Goal: Information Seeking & Learning: Learn about a topic

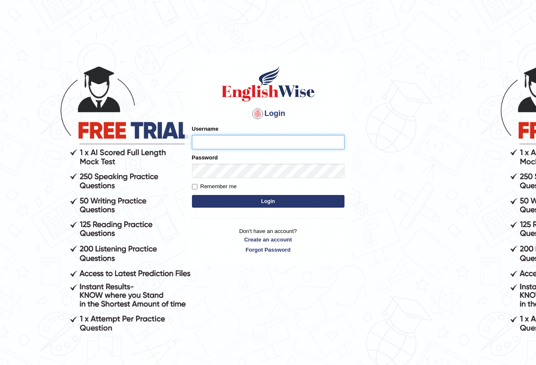
click at [232, 146] on input "Username" at bounding box center [268, 142] width 152 height 14
type input "maureen_parramatta"
click at [276, 190] on div "Remember me" at bounding box center [268, 186] width 152 height 8
click at [264, 196] on button "Login" at bounding box center [268, 201] width 152 height 13
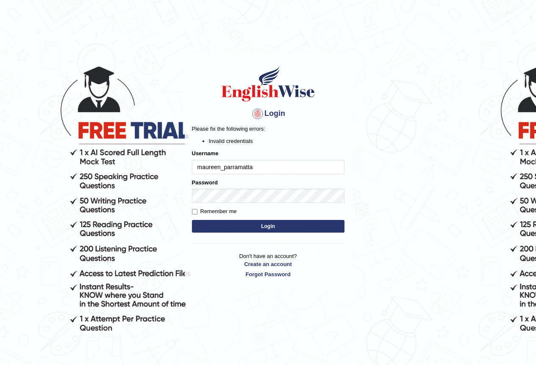
click at [208, 221] on button "Login" at bounding box center [268, 226] width 152 height 13
click at [205, 167] on input "maureen_parramatta" at bounding box center [268, 167] width 152 height 14
click at [202, 167] on input "maureen_parramatta" at bounding box center [268, 167] width 152 height 14
type input "Maureen_Parramatta"
click at [235, 229] on button "Login" at bounding box center [268, 226] width 152 height 13
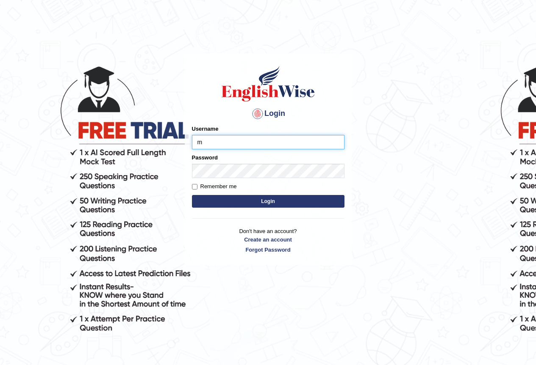
type input "maureen_parramatta"
click at [192, 187] on input "Remember me" at bounding box center [195, 187] width 6 height 6
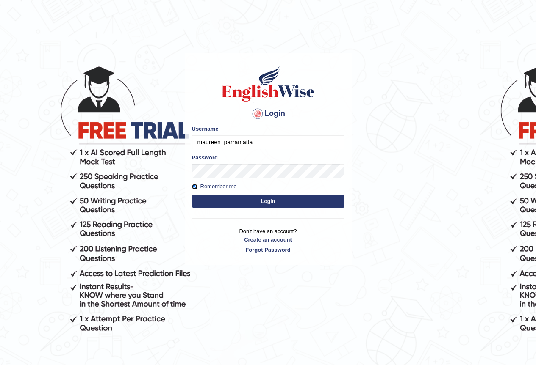
click at [193, 187] on input "Remember me" at bounding box center [195, 187] width 6 height 6
checkbox input "false"
click at [215, 203] on button "Login" at bounding box center [268, 201] width 152 height 13
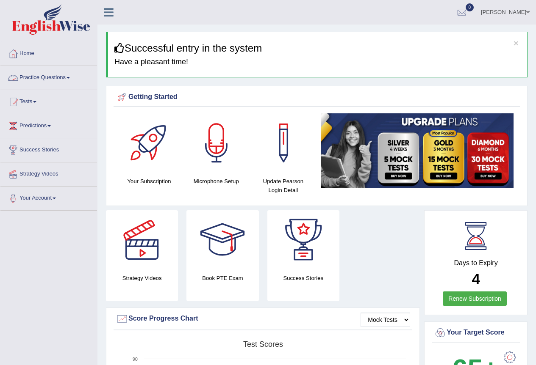
click at [73, 76] on link "Practice Questions" at bounding box center [48, 76] width 97 height 21
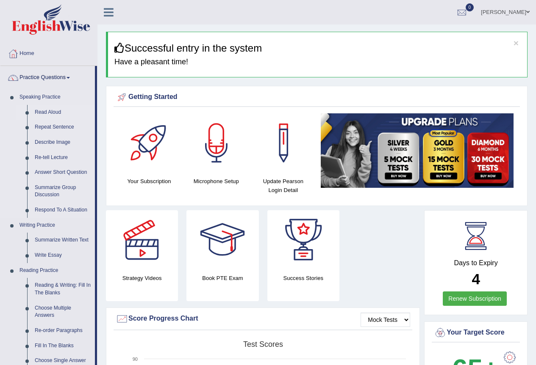
click at [45, 113] on link "Read Aloud" at bounding box center [63, 112] width 64 height 15
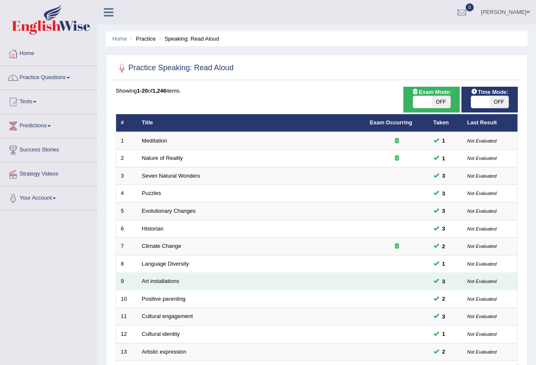
scroll to position [195, 0]
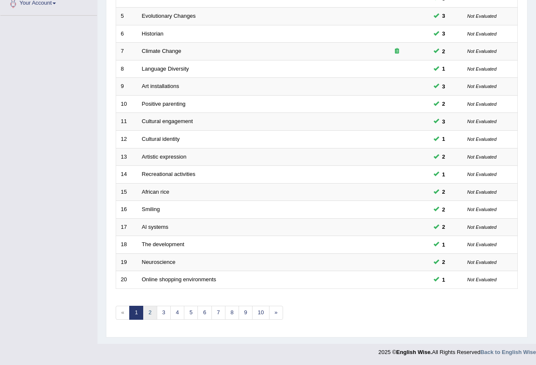
click at [149, 313] on link "2" at bounding box center [150, 313] width 14 height 14
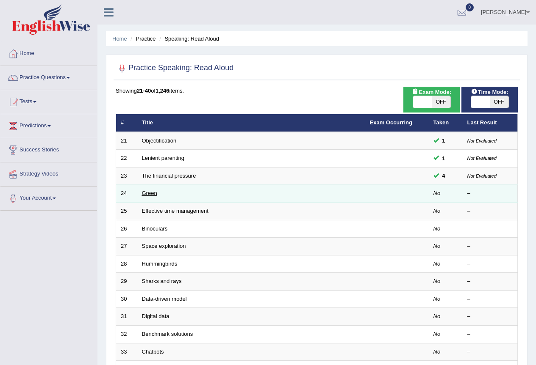
click at [155, 193] on link "Green" at bounding box center [149, 193] width 15 height 6
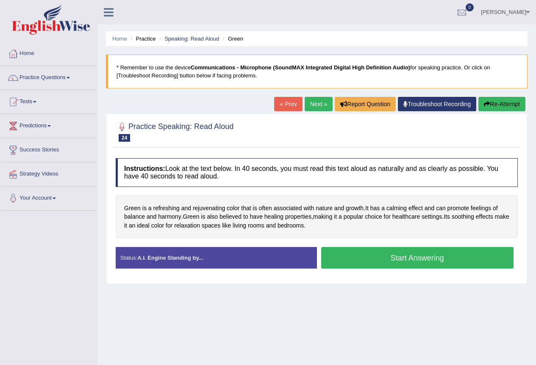
click at [367, 261] on button "Start Answering" at bounding box center [417, 258] width 193 height 22
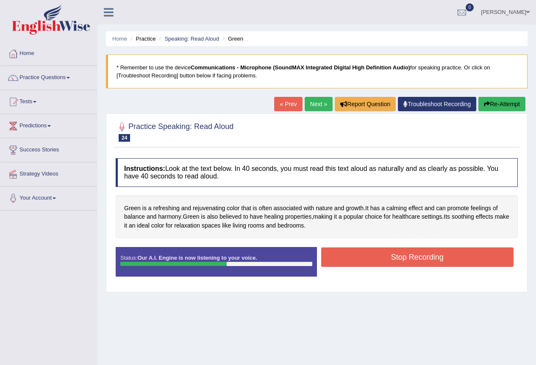
click at [351, 259] on button "Stop Recording" at bounding box center [417, 257] width 193 height 19
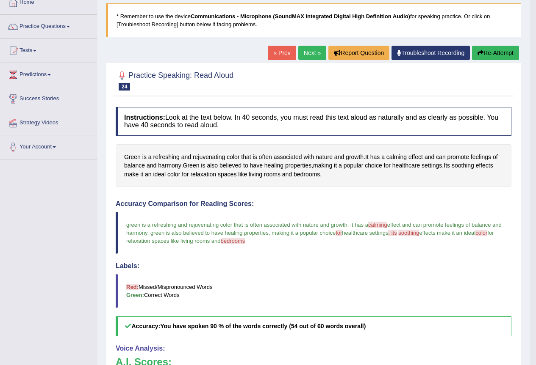
scroll to position [221, 0]
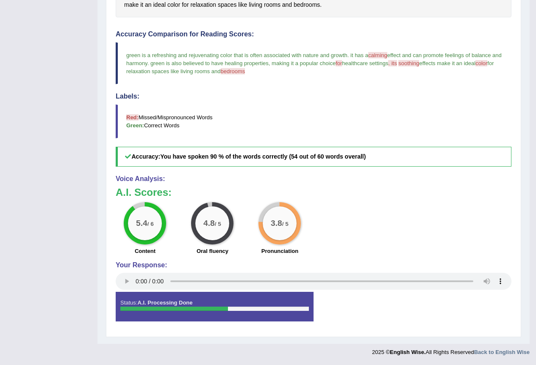
click at [132, 265] on h4 "Your Response:" at bounding box center [313, 266] width 395 height 8
